Goal: Information Seeking & Learning: Learn about a topic

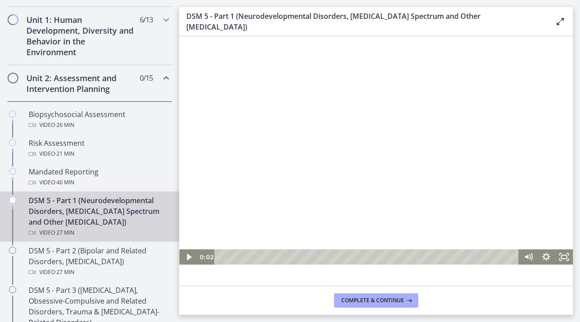
scroll to position [244, 0]
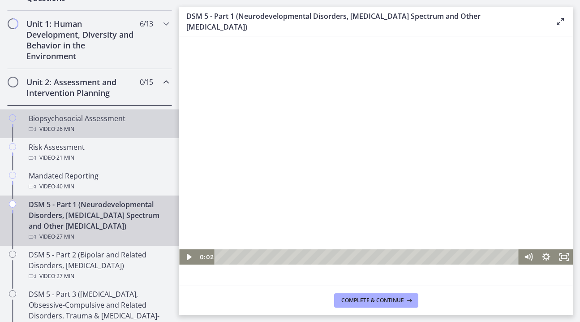
click at [45, 132] on div "Video · 26 min" at bounding box center [99, 129] width 140 height 11
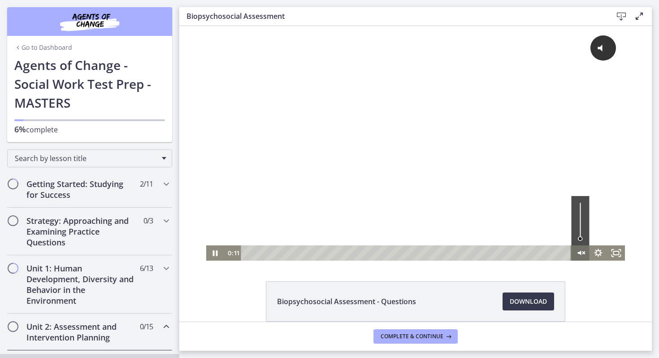
click at [580, 252] on icon "Unmute" at bounding box center [579, 253] width 4 height 4
click at [216, 255] on icon "Pause" at bounding box center [215, 253] width 5 height 6
click at [213, 255] on icon "Play Video" at bounding box center [215, 253] width 4 height 6
click at [619, 253] on icon "Fullscreen" at bounding box center [616, 253] width 22 height 18
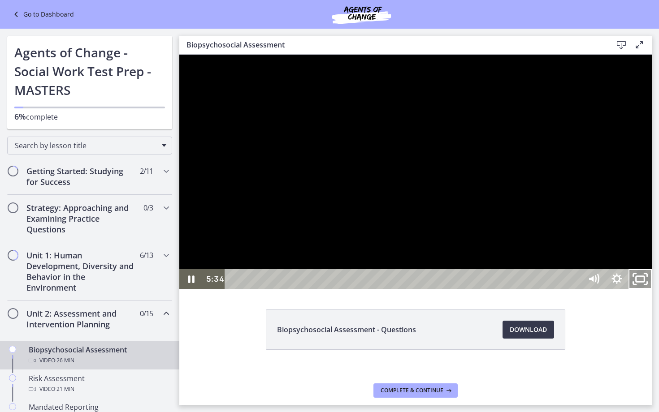
click at [654, 291] on icon "Unfullscreen" at bounding box center [640, 280] width 28 height 24
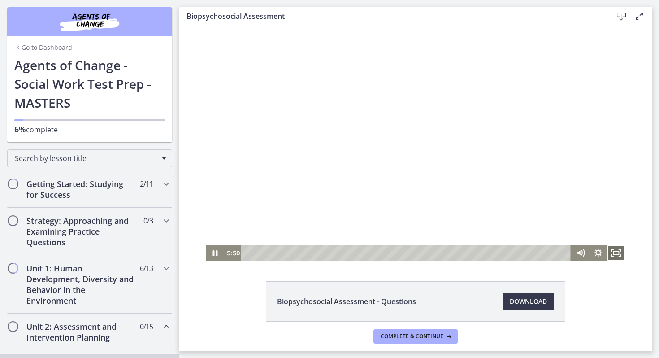
click at [616, 251] on rect "Fullscreen" at bounding box center [615, 253] width 5 height 4
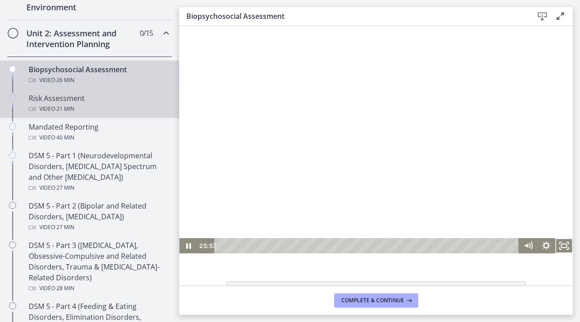
scroll to position [302, 0]
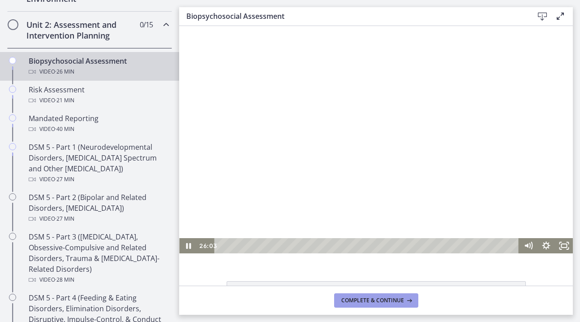
click at [412, 299] on icon at bounding box center [408, 300] width 9 height 7
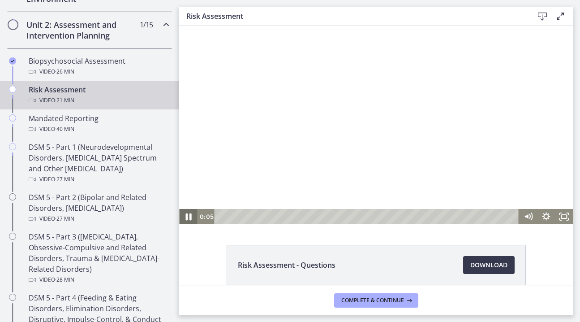
click at [187, 218] on icon "Pause" at bounding box center [189, 216] width 6 height 7
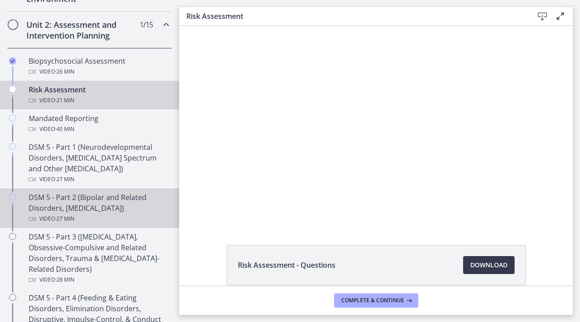
click at [105, 210] on div "DSM 5 - Part 2 (Bipolar and Related Disorders, Depressive Disorders) Video · 27…" at bounding box center [99, 208] width 140 height 32
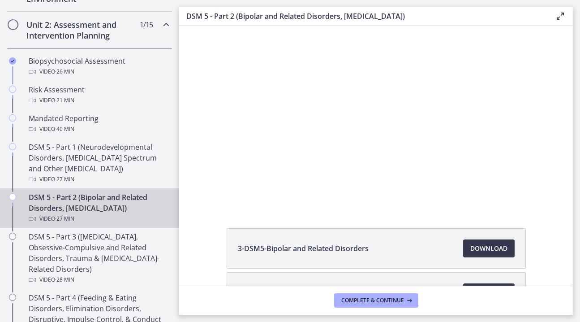
scroll to position [33, 0]
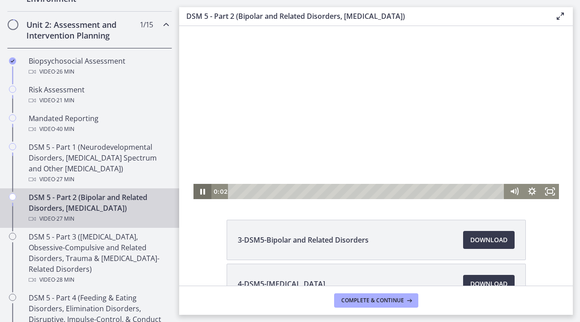
click at [200, 191] on icon "Pause" at bounding box center [202, 192] width 5 height 6
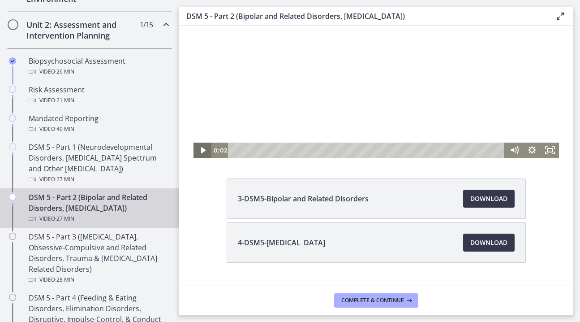
scroll to position [94, 0]
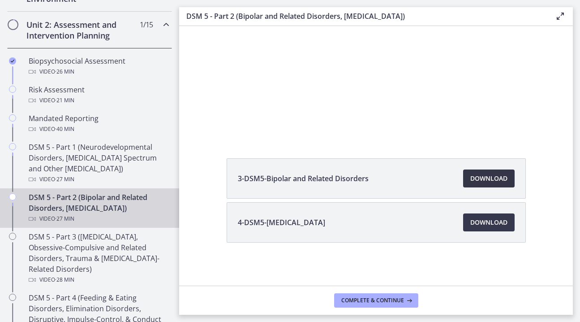
click at [468, 179] on link "Download Opens in a new window" at bounding box center [490, 178] width 52 height 18
click at [471, 217] on span "Download Opens in a new window" at bounding box center [489, 222] width 37 height 11
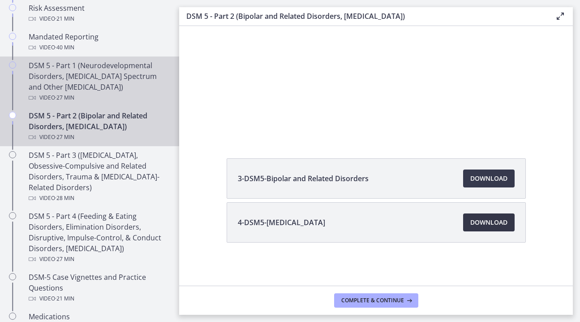
scroll to position [383, 0]
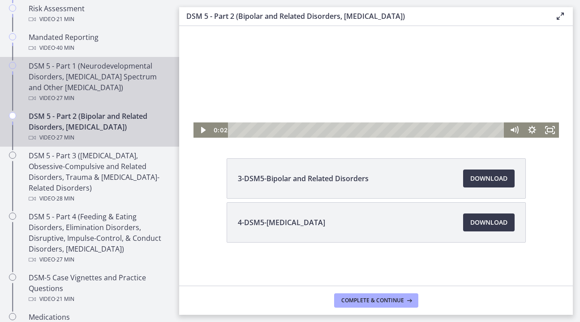
click at [78, 78] on div "DSM 5 - Part 1 (Neurodevelopmental Disorders, Schizophrenia Spectrum and Other …" at bounding box center [99, 82] width 140 height 43
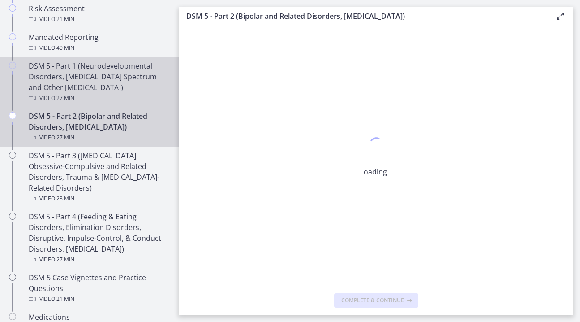
scroll to position [0, 0]
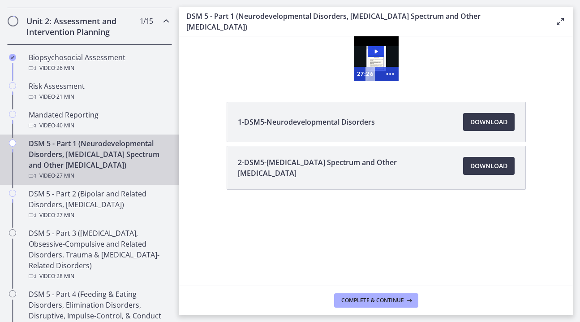
scroll to position [304, 0]
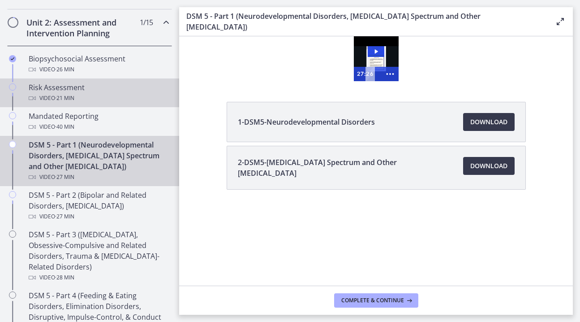
click at [66, 93] on span "· 21 min" at bounding box center [64, 98] width 19 height 11
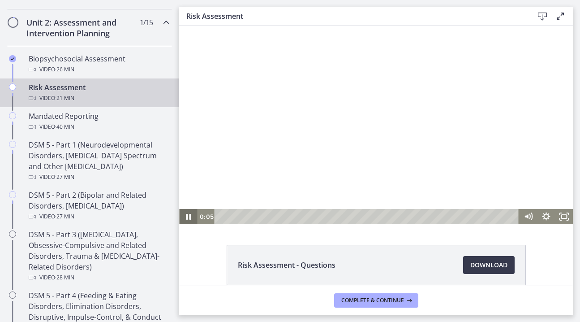
click at [190, 216] on icon "Pause" at bounding box center [188, 217] width 5 height 6
